Goal: Information Seeking & Learning: Learn about a topic

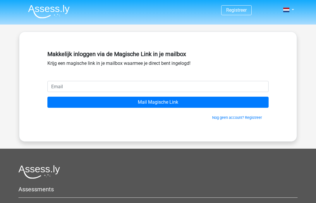
click at [52, 96] on form "Mail Magische Link Nog geen account? Registreer" at bounding box center [157, 101] width 221 height 40
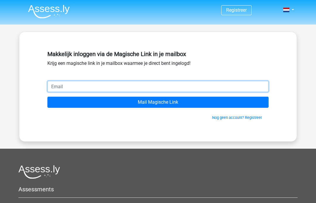
click at [59, 92] on input "email" at bounding box center [157, 86] width 221 height 11
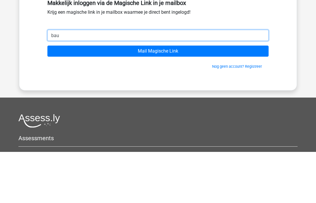
type input "[EMAIL_ADDRESS][DOMAIN_NAME]"
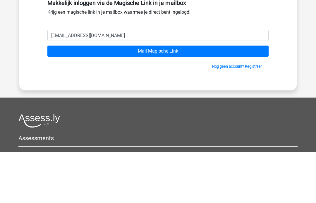
scroll to position [51, 0]
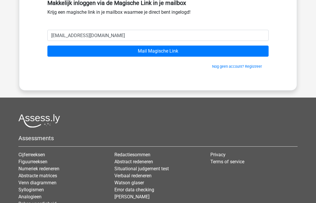
click at [229, 52] on input "Mail Magische Link" at bounding box center [157, 51] width 221 height 11
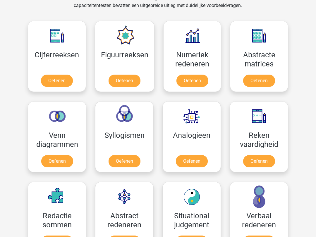
scroll to position [294, 0]
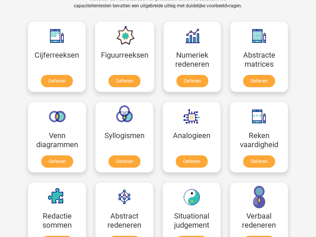
click at [47, 83] on link "Oefenen" at bounding box center [57, 81] width 32 height 12
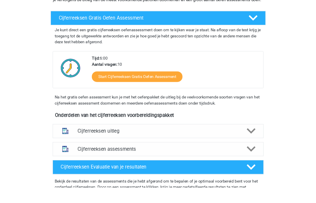
scroll to position [91, 0]
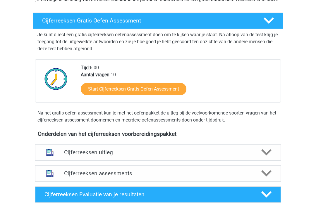
click at [249, 161] on div "Cijferreeksen uitleg" at bounding box center [158, 153] width 246 height 16
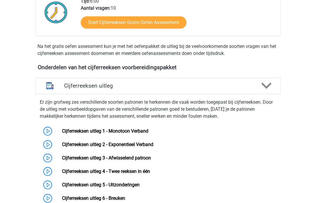
scroll to position [158, 0]
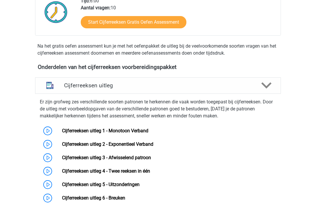
click at [270, 91] on icon at bounding box center [266, 86] width 10 height 10
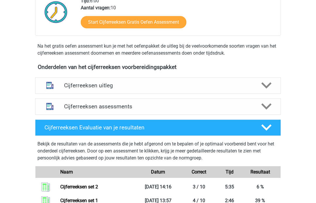
click at [273, 91] on div at bounding box center [266, 86] width 20 height 10
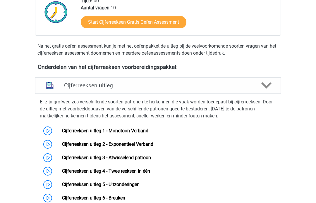
click at [99, 134] on link "Cijferreeksen uitleg 1 - Monotoon Verband" at bounding box center [105, 131] width 86 height 6
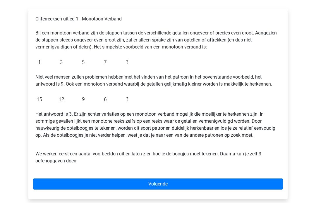
scroll to position [92, 0]
click at [266, 186] on link "Volgende" at bounding box center [158, 184] width 250 height 11
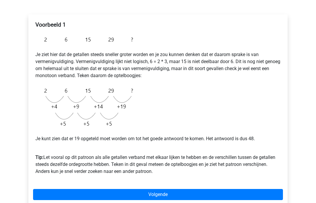
scroll to position [81, 0]
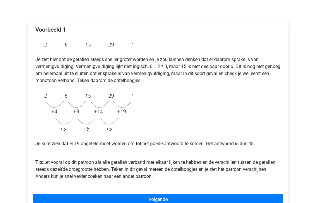
click at [265, 203] on link "Volgende" at bounding box center [158, 200] width 250 height 11
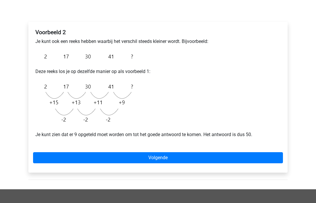
scroll to position [85, 0]
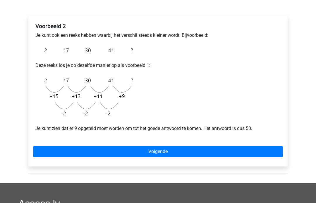
click at [200, 149] on link "Volgende" at bounding box center [158, 151] width 250 height 11
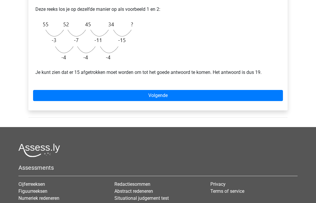
scroll to position [157, 0]
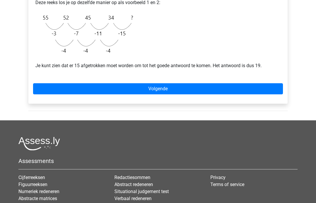
click at [207, 90] on link "Volgende" at bounding box center [158, 89] width 250 height 11
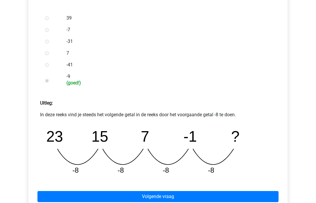
scroll to position [220, 0]
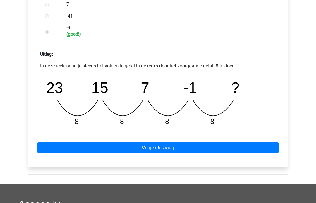
click at [200, 148] on link "Volgende vraag" at bounding box center [157, 148] width 241 height 11
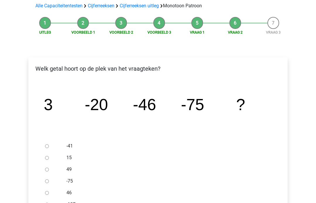
scroll to position [42, 0]
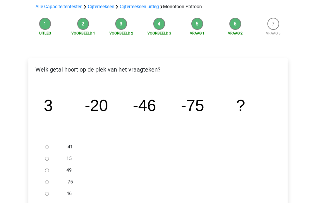
click at [88, 20] on li "Voorbeeld 1" at bounding box center [83, 27] width 38 height 18
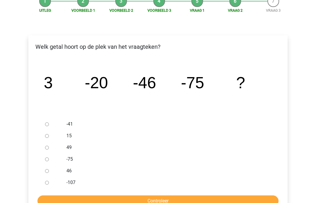
scroll to position [65, 0]
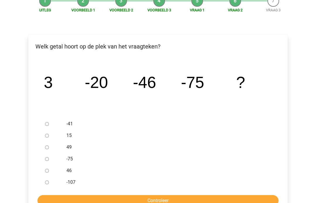
click at [47, 191] on form "-41 15 49 -75 46 -107 Controleer" at bounding box center [158, 163] width 250 height 88
click at [49, 182] on input "-107" at bounding box center [47, 183] width 4 height 4
radio input "true"
click at [120, 196] on input "Controleer" at bounding box center [157, 201] width 241 height 11
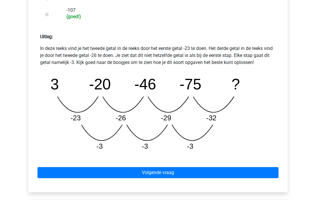
scroll to position [237, 0]
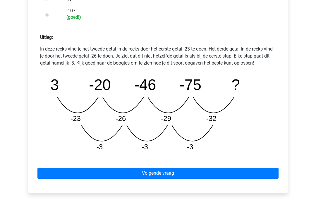
click at [178, 173] on link "Volgende vraag" at bounding box center [157, 173] width 241 height 11
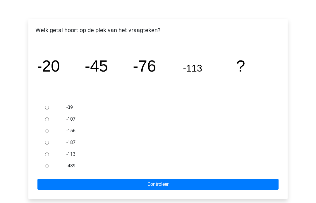
scroll to position [80, 0]
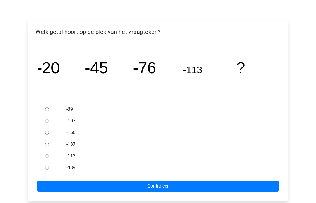
click at [47, 144] on input "-187" at bounding box center [47, 145] width 4 height 4
radio input "true"
click at [119, 187] on input "Controleer" at bounding box center [157, 186] width 241 height 11
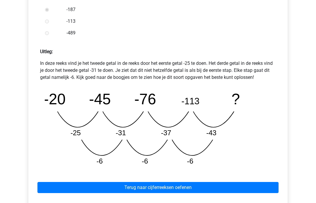
scroll to position [216, 0]
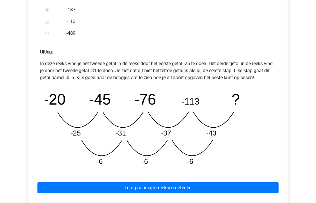
click at [191, 188] on link "Terug naar cijferreeksen oefenen" at bounding box center [157, 188] width 241 height 11
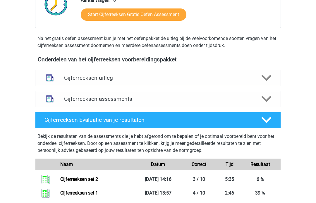
scroll to position [169, 0]
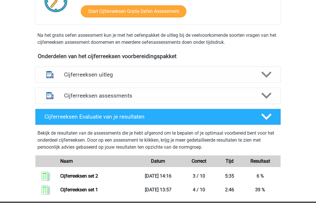
click at [165, 78] on h4 "Cijferreeksen uitleg" at bounding box center [158, 75] width 188 height 7
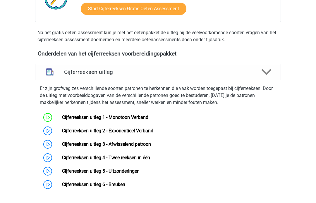
scroll to position [191, 0]
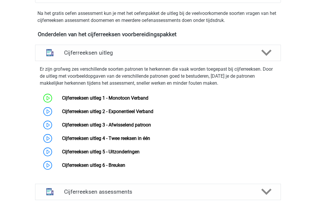
click at [110, 115] on link "Cijferreeksen uitleg 2 - Exponentieel Verband" at bounding box center [107, 112] width 91 height 6
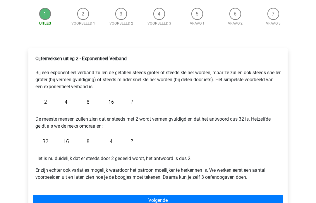
scroll to position [56, 0]
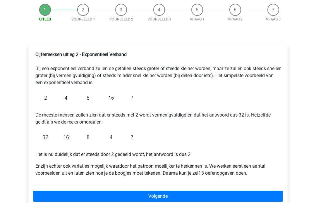
click at [202, 194] on link "Volgende" at bounding box center [158, 196] width 250 height 11
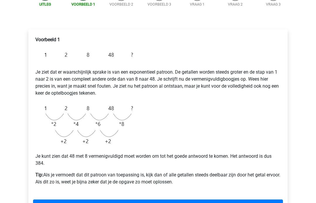
scroll to position [71, 0]
click at [195, 203] on link "Volgende" at bounding box center [158, 205] width 250 height 11
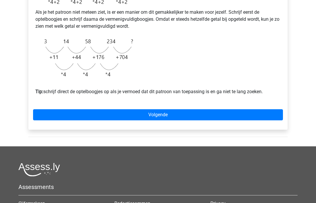
scroll to position [199, 0]
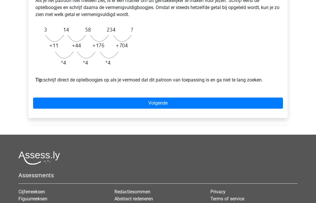
click at [231, 109] on link "Volgende" at bounding box center [158, 103] width 250 height 11
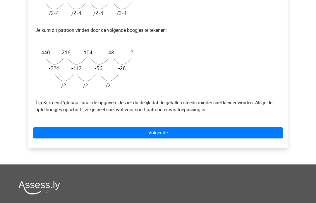
scroll to position [187, 0]
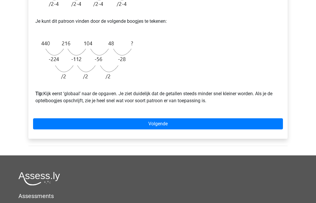
click at [191, 123] on link "Volgende" at bounding box center [158, 124] width 250 height 11
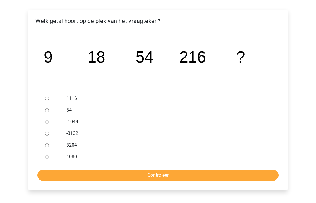
scroll to position [85, 0]
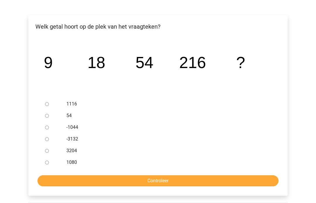
click at [49, 168] on div at bounding box center [52, 163] width 19 height 12
click at [53, 159] on div at bounding box center [52, 163] width 19 height 12
click at [49, 164] on input "1080" at bounding box center [47, 163] width 4 height 4
radio input "true"
click at [111, 187] on input "Controleer" at bounding box center [157, 181] width 241 height 11
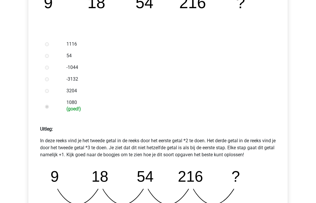
scroll to position [220, 0]
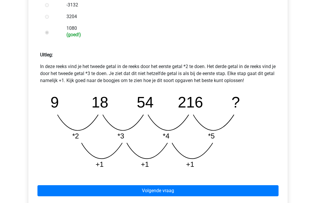
click at [163, 188] on link "Volgende vraag" at bounding box center [157, 191] width 241 height 11
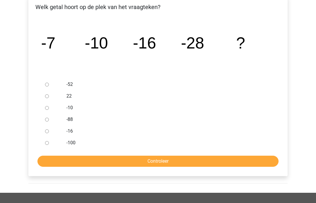
scroll to position [104, 0]
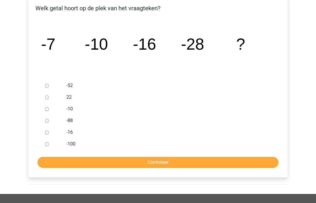
click at [49, 88] on input "-52" at bounding box center [47, 86] width 4 height 4
radio input "true"
click at [141, 158] on input "Controleer" at bounding box center [157, 162] width 241 height 11
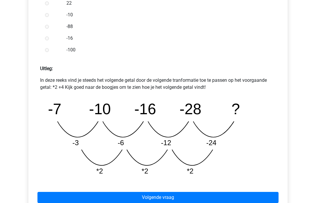
scroll to position [209, 0]
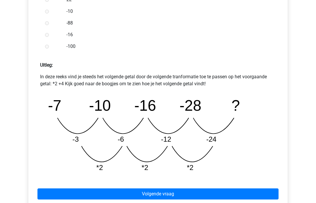
click at [185, 196] on link "Volgende vraag" at bounding box center [157, 194] width 241 height 11
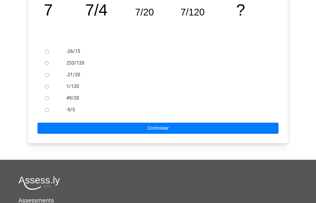
scroll to position [98, 0]
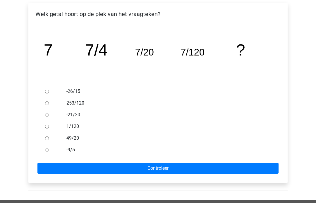
click at [53, 104] on div at bounding box center [52, 103] width 19 height 12
click at [45, 102] on input "253/120" at bounding box center [47, 104] width 4 height 4
radio input "true"
click at [131, 174] on input "Controleer" at bounding box center [157, 168] width 241 height 11
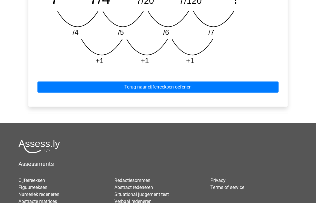
scroll to position [321, 0]
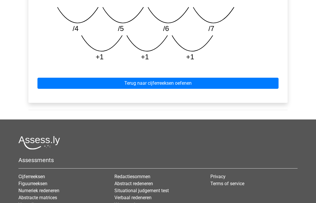
click at [253, 83] on link "Terug naar cijferreeksen oefenen" at bounding box center [157, 83] width 241 height 11
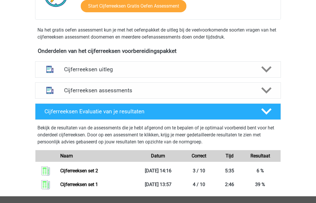
scroll to position [175, 0]
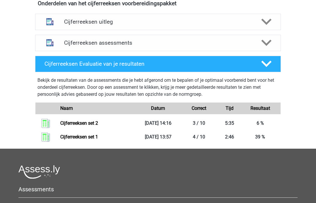
click at [244, 25] on h4 "Cijferreeksen uitleg" at bounding box center [158, 22] width 188 height 7
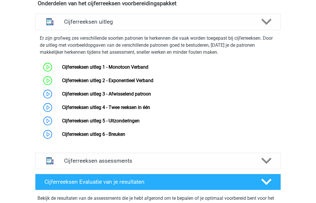
click at [144, 83] on link "Cijferreeksen uitleg 2 - Exponentieel Verband" at bounding box center [107, 81] width 91 height 6
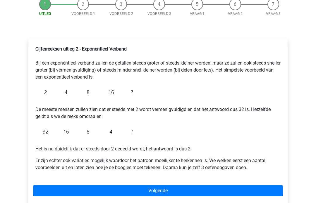
scroll to position [62, 0]
click at [200, 191] on link "Volgende" at bounding box center [158, 191] width 250 height 11
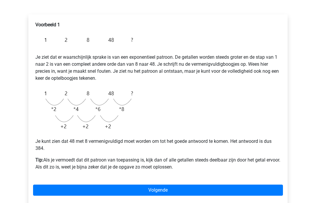
scroll to position [86, 0]
click at [195, 189] on link "Volgende" at bounding box center [158, 190] width 250 height 11
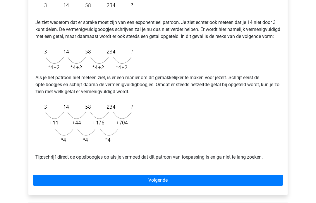
scroll to position [153, 0]
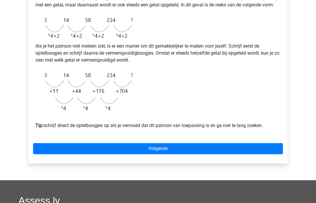
click at [187, 154] on link "Volgende" at bounding box center [158, 149] width 250 height 11
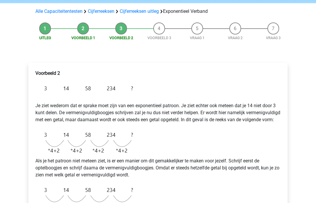
scroll to position [36, 0]
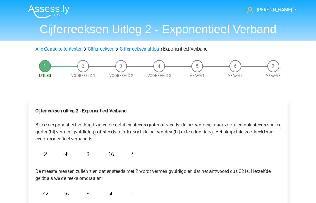
scroll to position [84, 0]
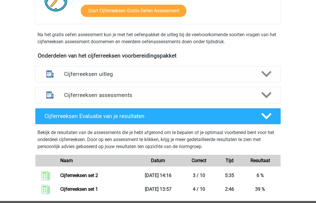
scroll to position [170, 0]
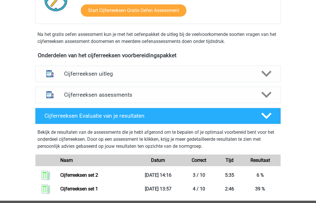
click at [145, 74] on div "Cijferreeksen uitleg" at bounding box center [158, 74] width 246 height 16
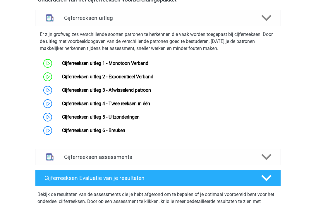
scroll to position [232, 0]
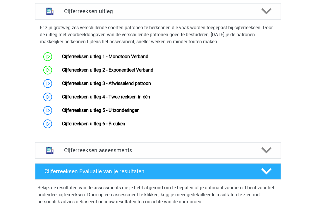
click at [151, 86] on link "Cijferreeksen uitleg 3 - Afwisselend patroon" at bounding box center [106, 84] width 89 height 6
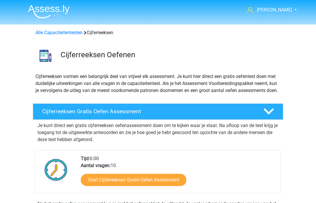
scroll to position [254, 0]
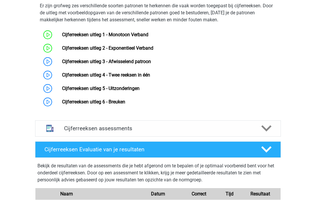
click at [90, 64] on link "Cijferreeksen uitleg 3 - Afwisselend patroon" at bounding box center [106, 62] width 89 height 6
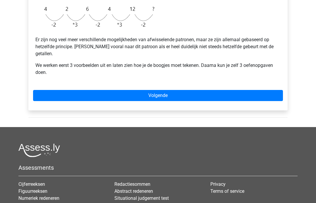
scroll to position [191, 0]
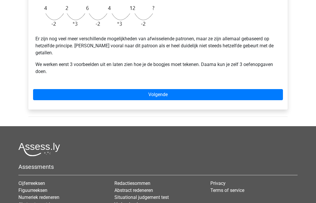
click at [192, 89] on link "Volgende" at bounding box center [158, 94] width 250 height 11
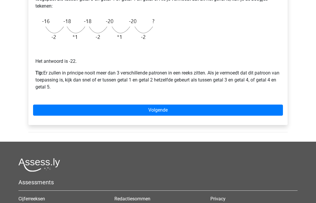
scroll to position [162, 0]
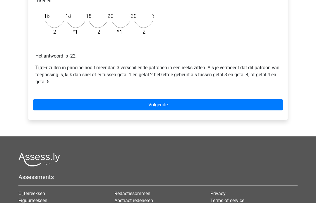
click at [80, 110] on link "Volgende" at bounding box center [158, 105] width 250 height 11
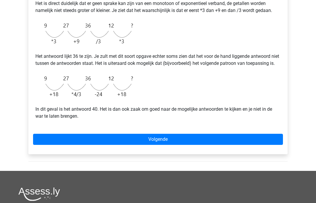
scroll to position [165, 0]
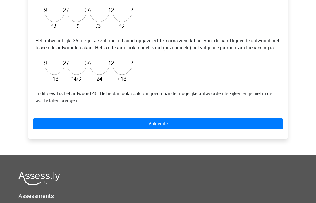
click at [193, 128] on link "Volgende" at bounding box center [158, 124] width 250 height 11
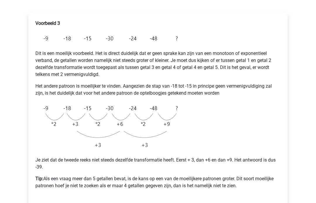
scroll to position [88, 0]
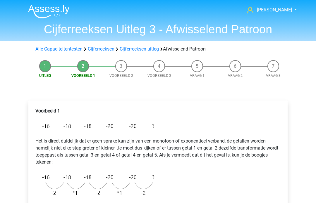
scroll to position [184, 0]
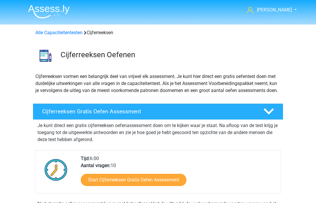
scroll to position [254, 0]
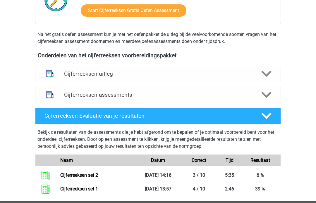
click at [174, 78] on h4 "Cijferreeksen uitleg" at bounding box center [158, 74] width 188 height 7
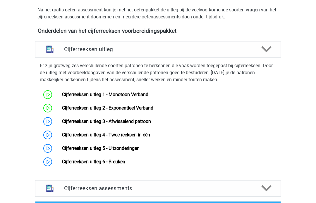
scroll to position [194, 0]
click at [150, 138] on link "Cijferreeksen uitleg 4 - Twee reeksen in één" at bounding box center [106, 135] width 88 height 6
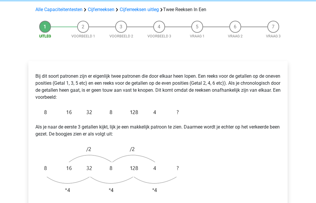
scroll to position [66, 0]
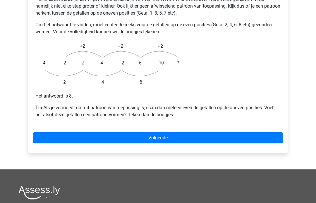
scroll to position [156, 0]
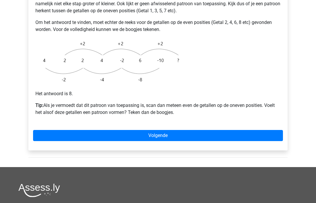
click at [193, 131] on link "Volgende" at bounding box center [158, 136] width 250 height 11
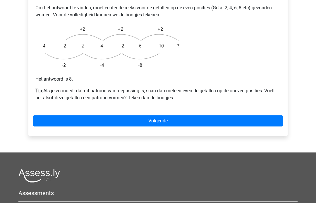
scroll to position [158, 0]
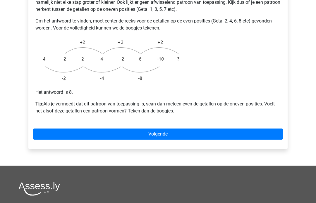
click at [247, 129] on link "Volgende" at bounding box center [158, 134] width 250 height 11
click at [225, 129] on link "Volgende" at bounding box center [158, 134] width 250 height 11
click at [220, 129] on link "Volgende" at bounding box center [158, 134] width 250 height 11
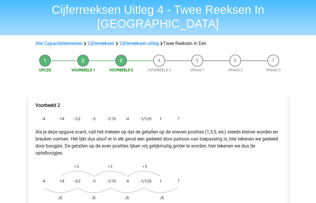
scroll to position [20, 0]
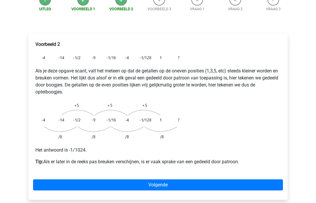
scroll to position [81, 0]
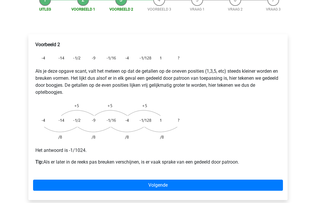
click at [245, 180] on link "Volgende" at bounding box center [158, 185] width 250 height 11
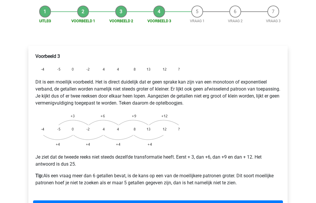
scroll to position [55, 0]
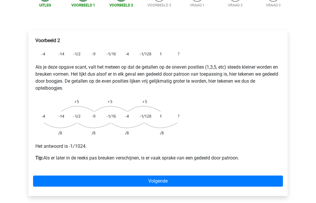
scroll to position [93, 0]
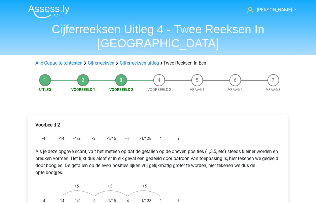
scroll to position [45, 0]
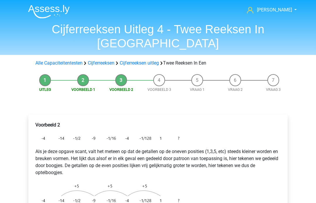
scroll to position [67, 0]
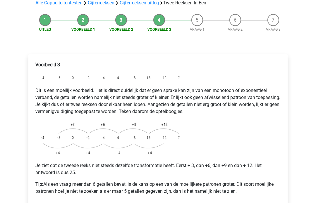
scroll to position [60, 0]
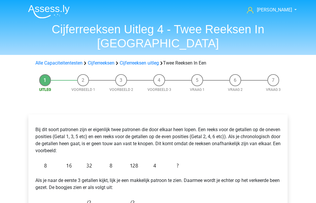
scroll to position [89, 0]
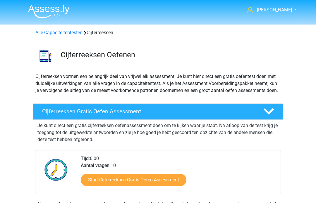
scroll to position [216, 0]
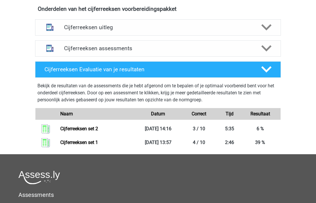
click at [152, 31] on h4 "Cijferreeksen uitleg" at bounding box center [158, 27] width 188 height 7
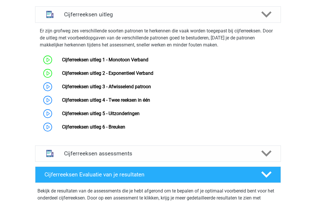
scroll to position [229, 0]
click at [150, 103] on link "Cijferreeksen uitleg 4 - Twee reeksen in één" at bounding box center [106, 100] width 88 height 6
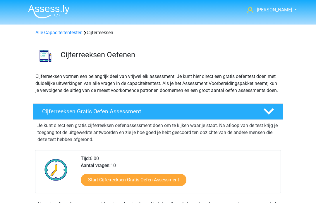
scroll to position [251, 0]
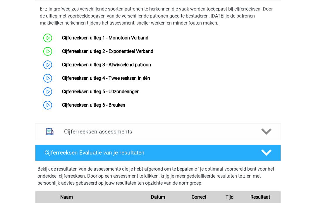
click at [138, 95] on link "Cijferreeksen uitleg 5 - Uitzonderingen" at bounding box center [101, 92] width 78 height 6
click at [125, 108] on link "Cijferreeksen uitleg 6 - Breuken" at bounding box center [93, 105] width 63 height 6
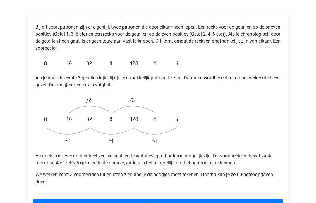
scroll to position [103, 0]
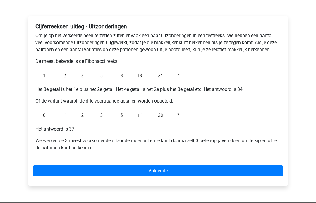
scroll to position [86, 0]
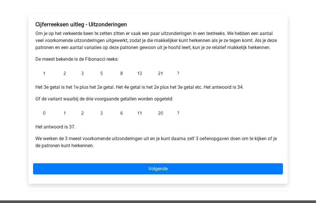
click at [186, 169] on link "Volgende" at bounding box center [158, 169] width 250 height 11
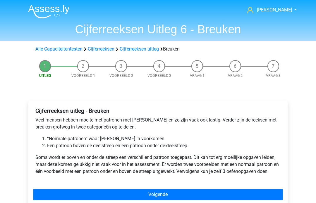
scroll to position [64, 0]
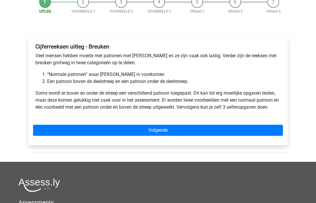
click at [232, 134] on link "Volgende" at bounding box center [158, 130] width 250 height 11
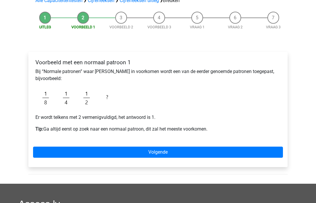
scroll to position [51, 0]
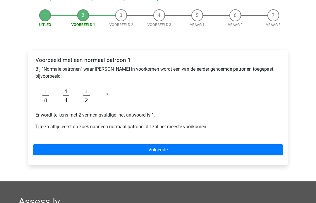
click at [227, 148] on link "Volgende" at bounding box center [158, 150] width 250 height 11
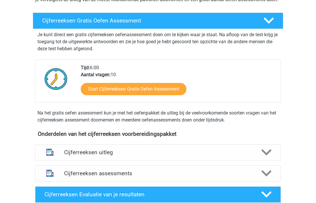
scroll to position [90, 0]
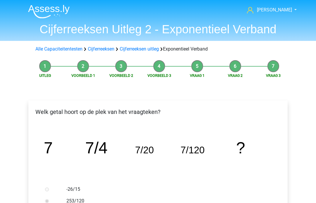
scroll to position [343, 0]
